Goal: Communication & Community: Participate in discussion

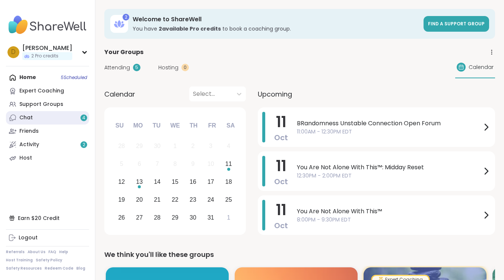
click at [60, 118] on link "Chat 4" at bounding box center [47, 117] width 83 height 13
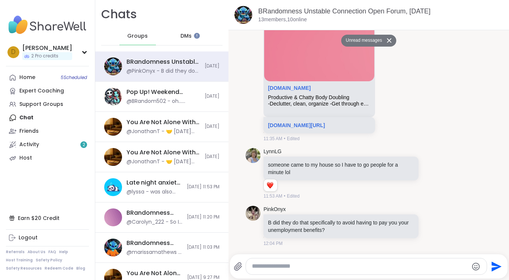
click at [187, 36] on span "DMs" at bounding box center [186, 35] width 11 height 7
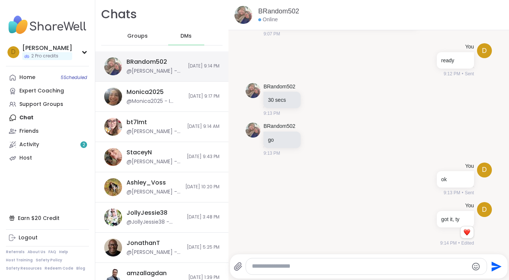
scroll to position [822, 0]
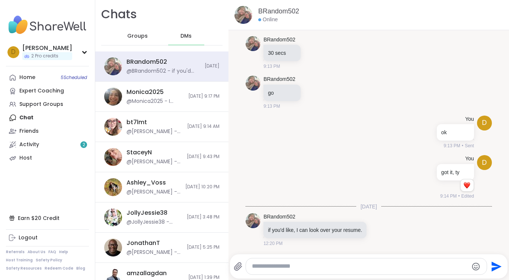
click at [309, 267] on textarea "Type your message" at bounding box center [360, 266] width 217 height 8
type textarea "**********"
click at [490, 265] on icon "Send" at bounding box center [496, 266] width 12 height 12
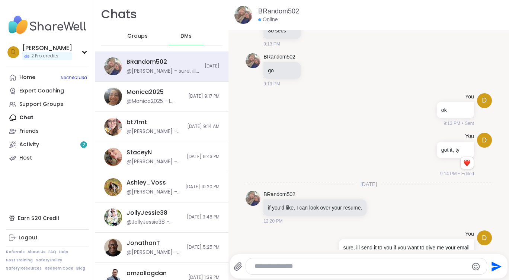
scroll to position [861, 0]
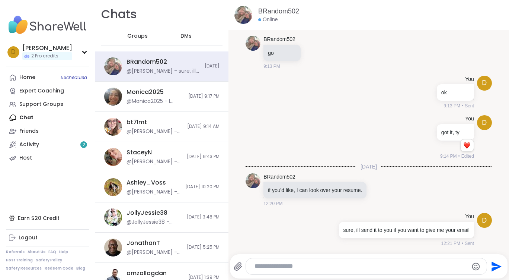
click at [241, 265] on icon at bounding box center [238, 266] width 9 height 9
click at [0, 0] on input "file" at bounding box center [0, 0] width 0 height 0
click at [290, 261] on div at bounding box center [366, 266] width 241 height 16
click at [288, 269] on textarea "Type your message" at bounding box center [360, 266] width 211 height 8
type textarea "**********"
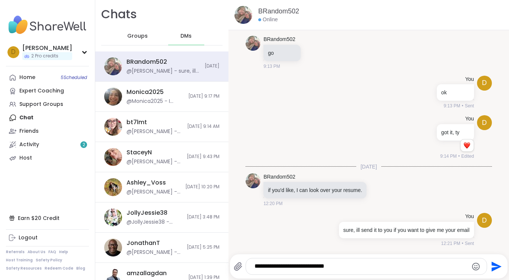
click at [492, 267] on icon "Send" at bounding box center [497, 266] width 10 height 10
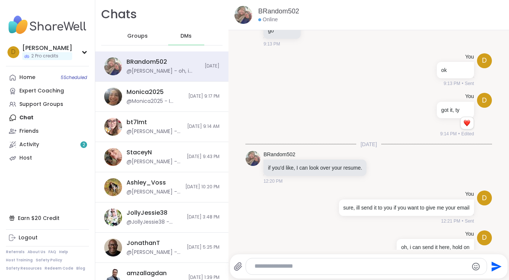
scroll to position [901, 0]
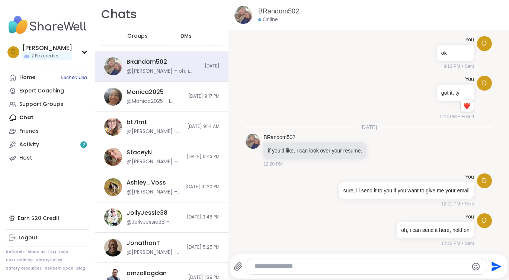
click at [238, 266] on icon at bounding box center [238, 266] width 9 height 9
click at [0, 0] on input "file" at bounding box center [0, 0] width 0 height 0
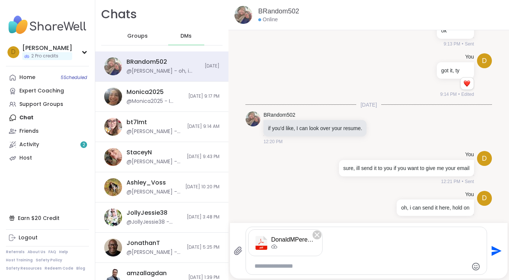
click at [492, 251] on icon "Send" at bounding box center [497, 250] width 10 height 10
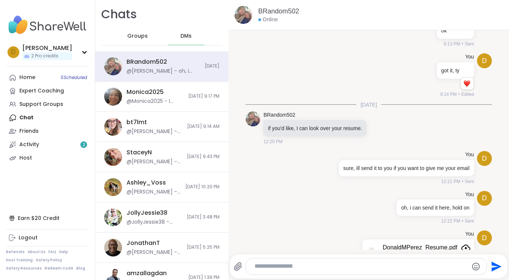
scroll to position [953, 0]
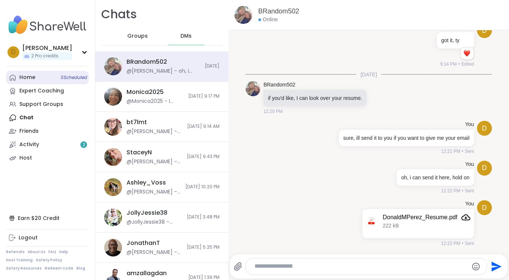
click at [37, 77] on link "Home 5 Scheduled" at bounding box center [47, 77] width 83 height 13
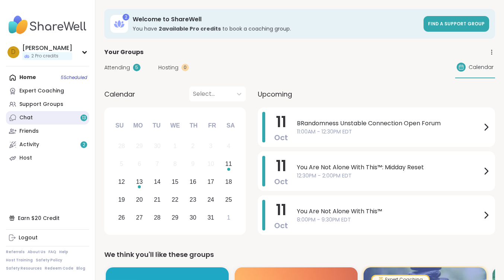
click at [54, 117] on link "Chat 13" at bounding box center [47, 117] width 83 height 13
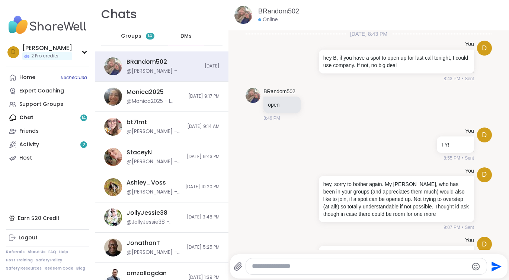
scroll to position [953, 0]
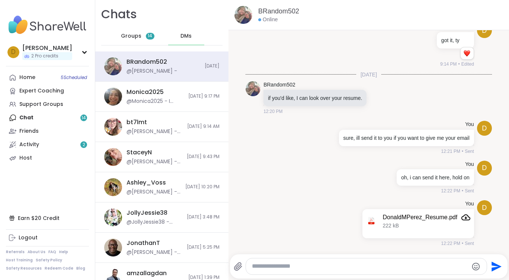
click at [237, 268] on icon at bounding box center [238, 266] width 9 height 9
click at [0, 0] on input "file" at bounding box center [0, 0] width 0 height 0
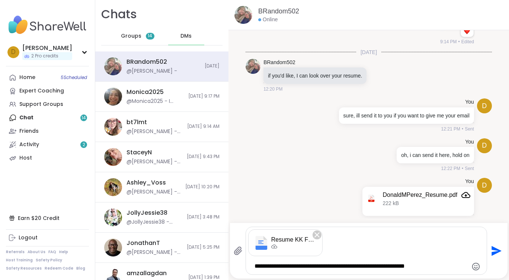
click at [440, 265] on textarea "**********" at bounding box center [360, 266] width 211 height 8
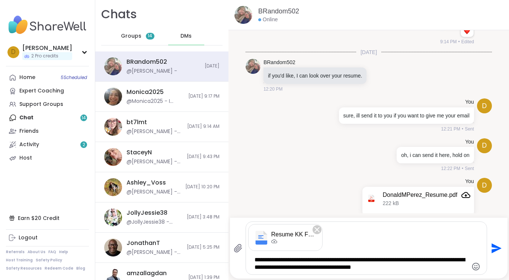
drag, startPoint x: 338, startPoint y: 259, endPoint x: 331, endPoint y: 260, distance: 7.1
click at [331, 260] on textarea "**********" at bounding box center [360, 263] width 211 height 15
click at [411, 258] on textarea "**********" at bounding box center [360, 263] width 211 height 15
click at [315, 267] on textarea "**********" at bounding box center [360, 263] width 211 height 15
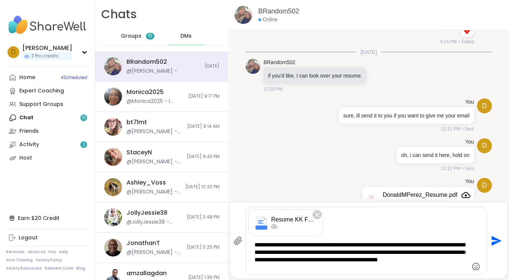
drag, startPoint x: 285, startPoint y: 268, endPoint x: 263, endPoint y: 255, distance: 25.7
click at [263, 255] on textarea "**********" at bounding box center [360, 256] width 211 height 30
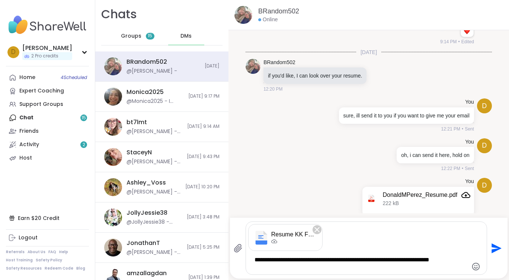
type textarea "**********"
click at [492, 246] on icon "Send" at bounding box center [497, 248] width 10 height 10
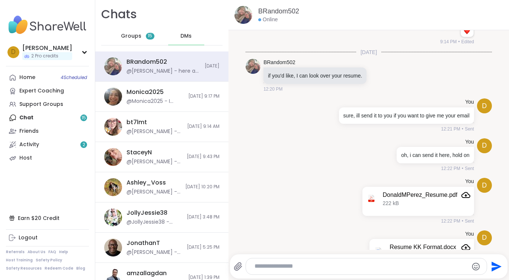
scroll to position [1029, 0]
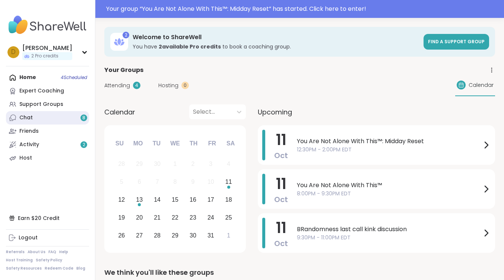
click at [70, 115] on link "Chat 8" at bounding box center [47, 117] width 83 height 13
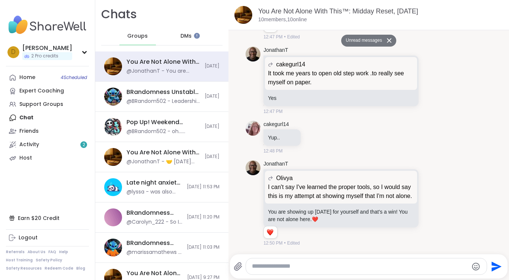
click at [181, 35] on span "DMs" at bounding box center [186, 35] width 11 height 7
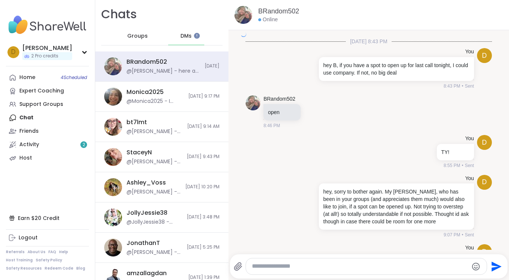
scroll to position [1029, 0]
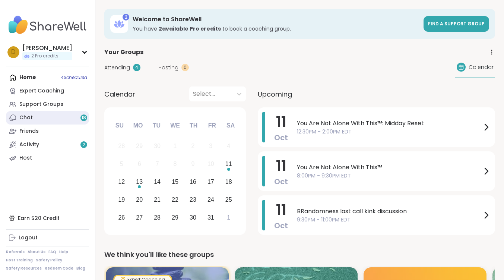
click at [48, 118] on link "Chat 18" at bounding box center [47, 117] width 83 height 13
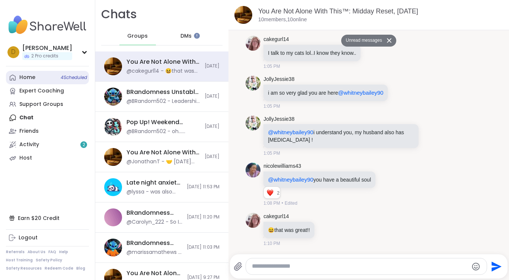
click at [36, 79] on link "Home 4 Scheduled" at bounding box center [47, 77] width 83 height 13
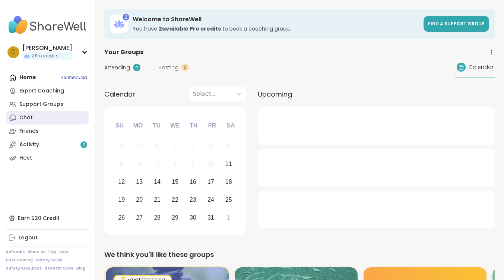
click at [39, 118] on link "Chat" at bounding box center [47, 117] width 83 height 13
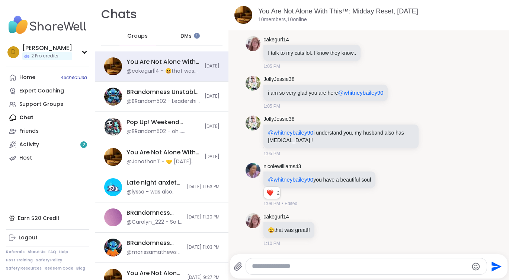
click at [188, 36] on span "DMs" at bounding box center [186, 35] width 11 height 7
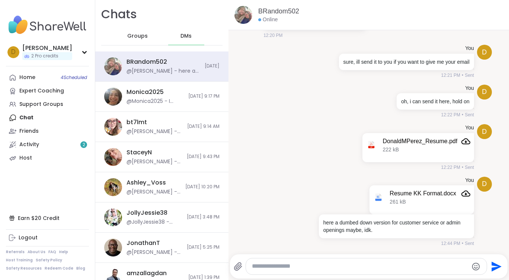
scroll to position [1029, 0]
click at [29, 77] on div "Home 4 Scheduled" at bounding box center [27, 77] width 16 height 7
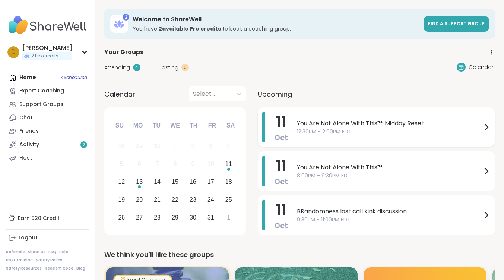
click at [350, 119] on span "You Are Not Alone With This™: Midday Reset" at bounding box center [389, 123] width 185 height 9
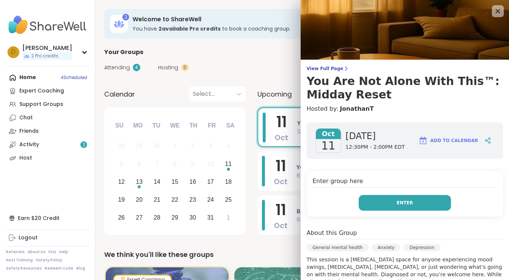
click at [413, 206] on button "Enter" at bounding box center [405, 203] width 92 height 16
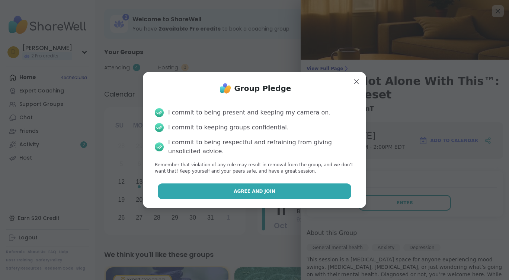
click at [295, 194] on button "Agree and Join" at bounding box center [255, 191] width 194 height 16
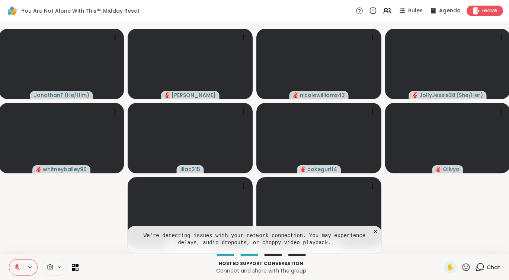
click at [376, 232] on icon at bounding box center [376, 231] width 4 height 4
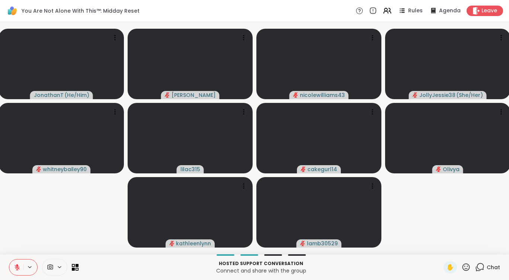
click at [478, 224] on video-player-container "JonathanT ( He/Him ) Donald nicolewilliams43 JollyJessie38 ( She/Her ) whitneyb…" at bounding box center [254, 138] width 500 height 226
click at [478, 265] on icon at bounding box center [480, 266] width 7 height 7
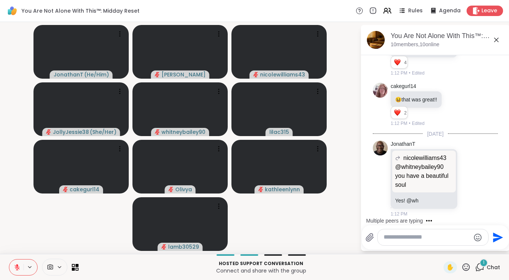
scroll to position [4533, 0]
click at [497, 38] on icon at bounding box center [496, 39] width 9 height 9
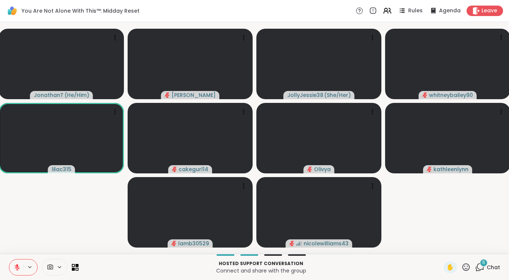
click at [482, 264] on span "6" at bounding box center [483, 262] width 3 height 6
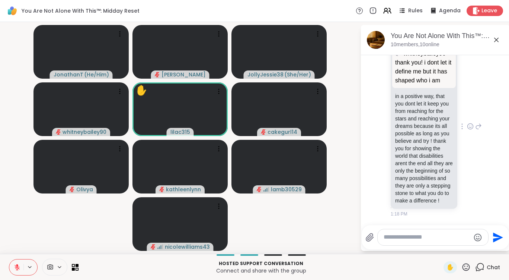
scroll to position [5029, 0]
click at [498, 38] on icon at bounding box center [496, 39] width 9 height 9
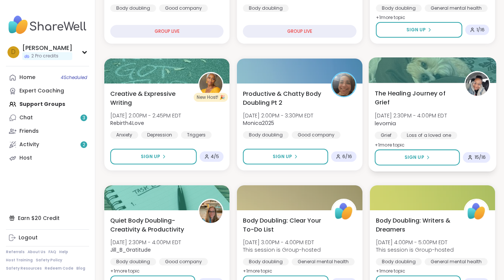
scroll to position [335, 0]
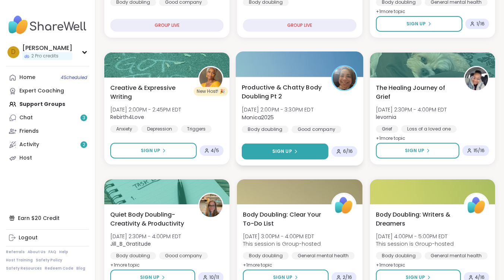
click at [288, 152] on span "Sign Up" at bounding box center [282, 151] width 20 height 7
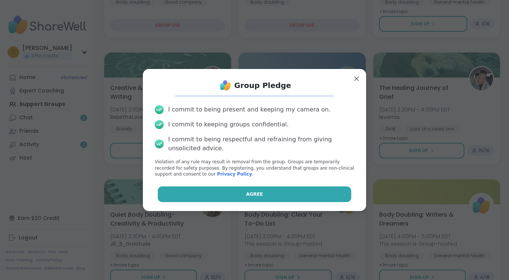
click at [283, 187] on button "Agree" at bounding box center [255, 194] width 194 height 16
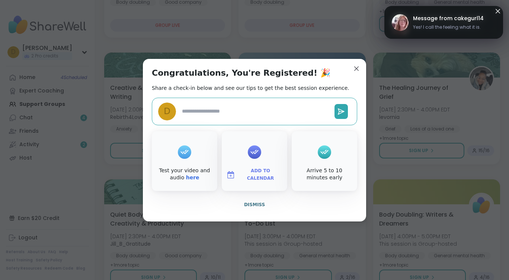
type textarea "*"
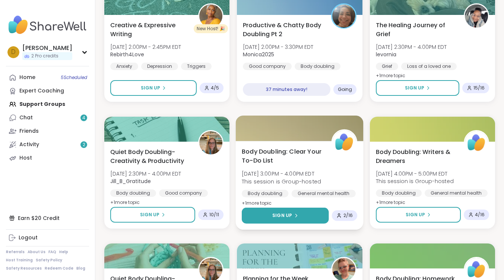
scroll to position [372, 0]
